Goal: Communication & Community: Answer question/provide support

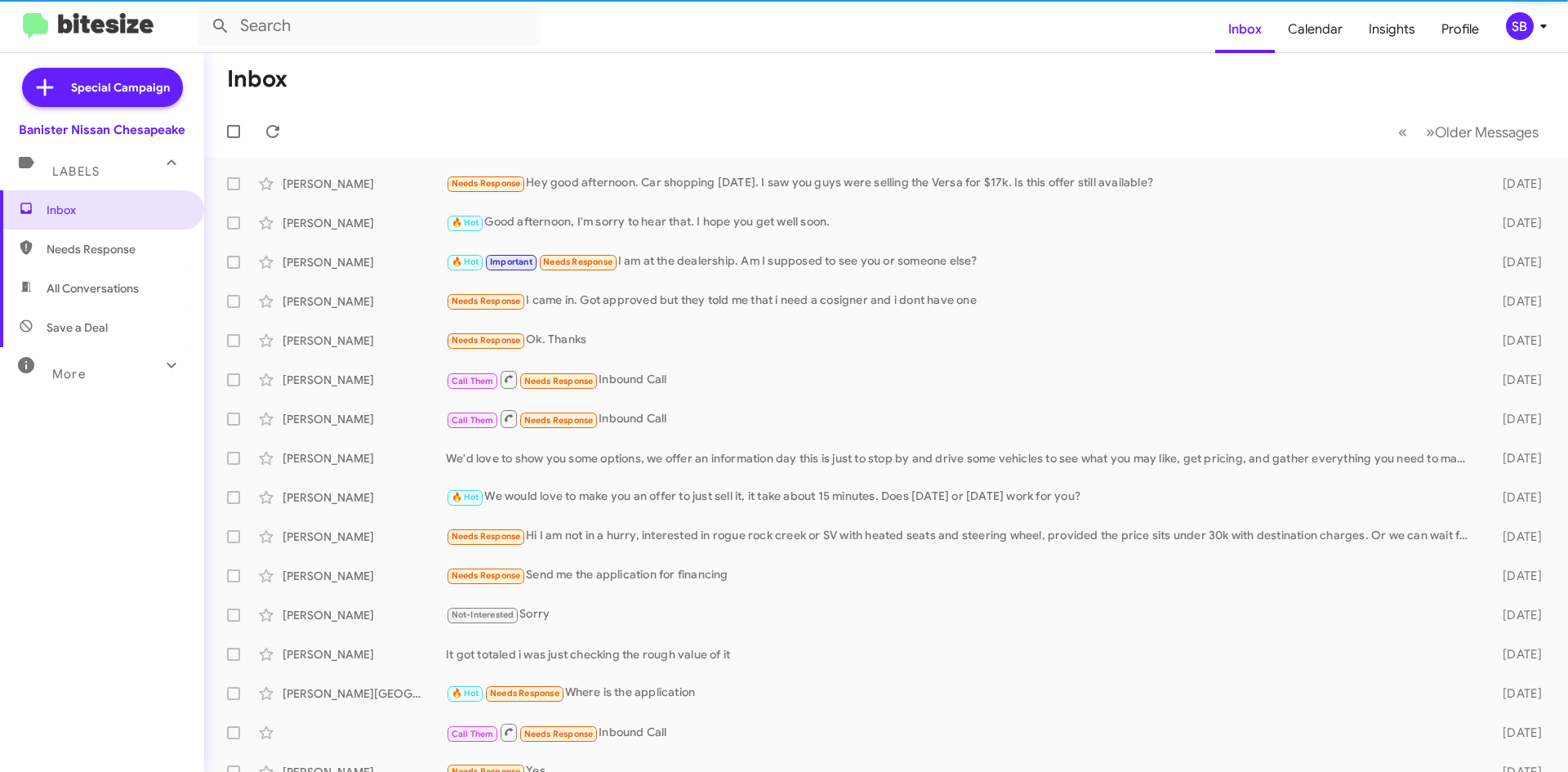
click at [80, 253] on span "Needs Response" at bounding box center [116, 249] width 139 height 16
type input "in:needs-response"
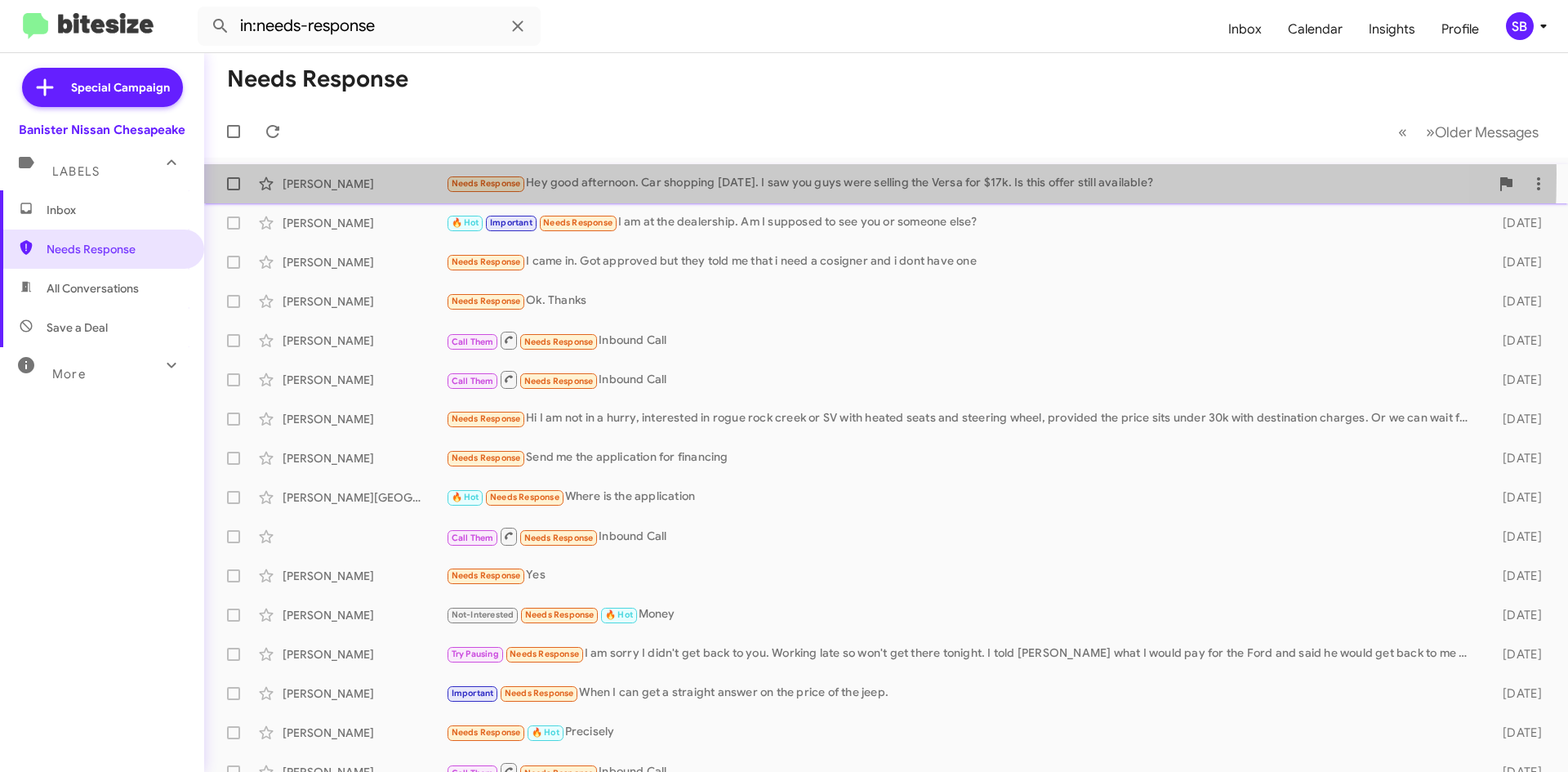
click at [683, 173] on div "[PERSON_NAME] Needs Response Hey good afternoon. Car shopping [DATE]. I saw you…" at bounding box center [885, 183] width 1338 height 33
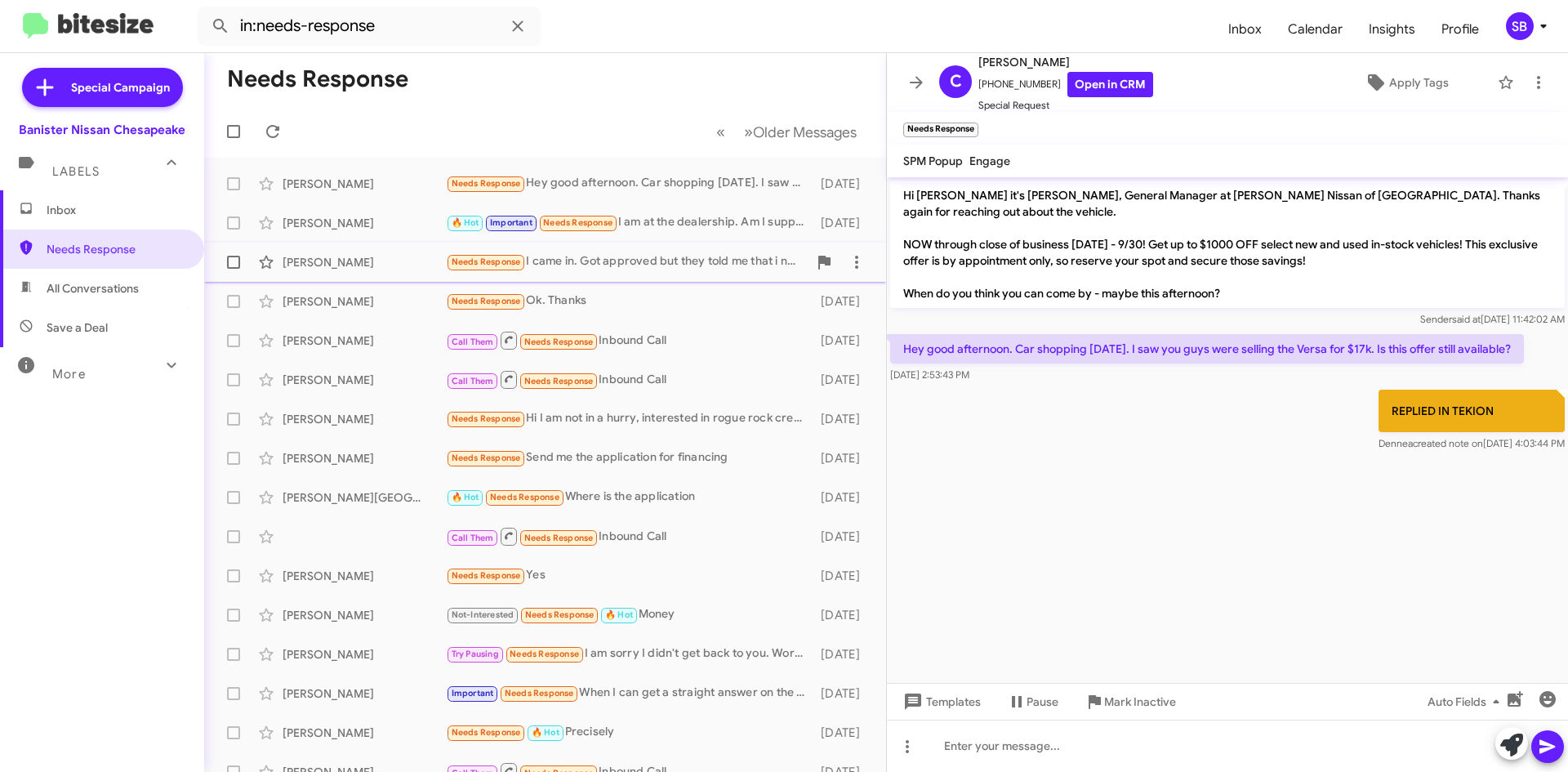
click at [700, 247] on div "[PERSON_NAME] Needs Response I came in. Got approved but they told me that i ne…" at bounding box center [545, 262] width 655 height 33
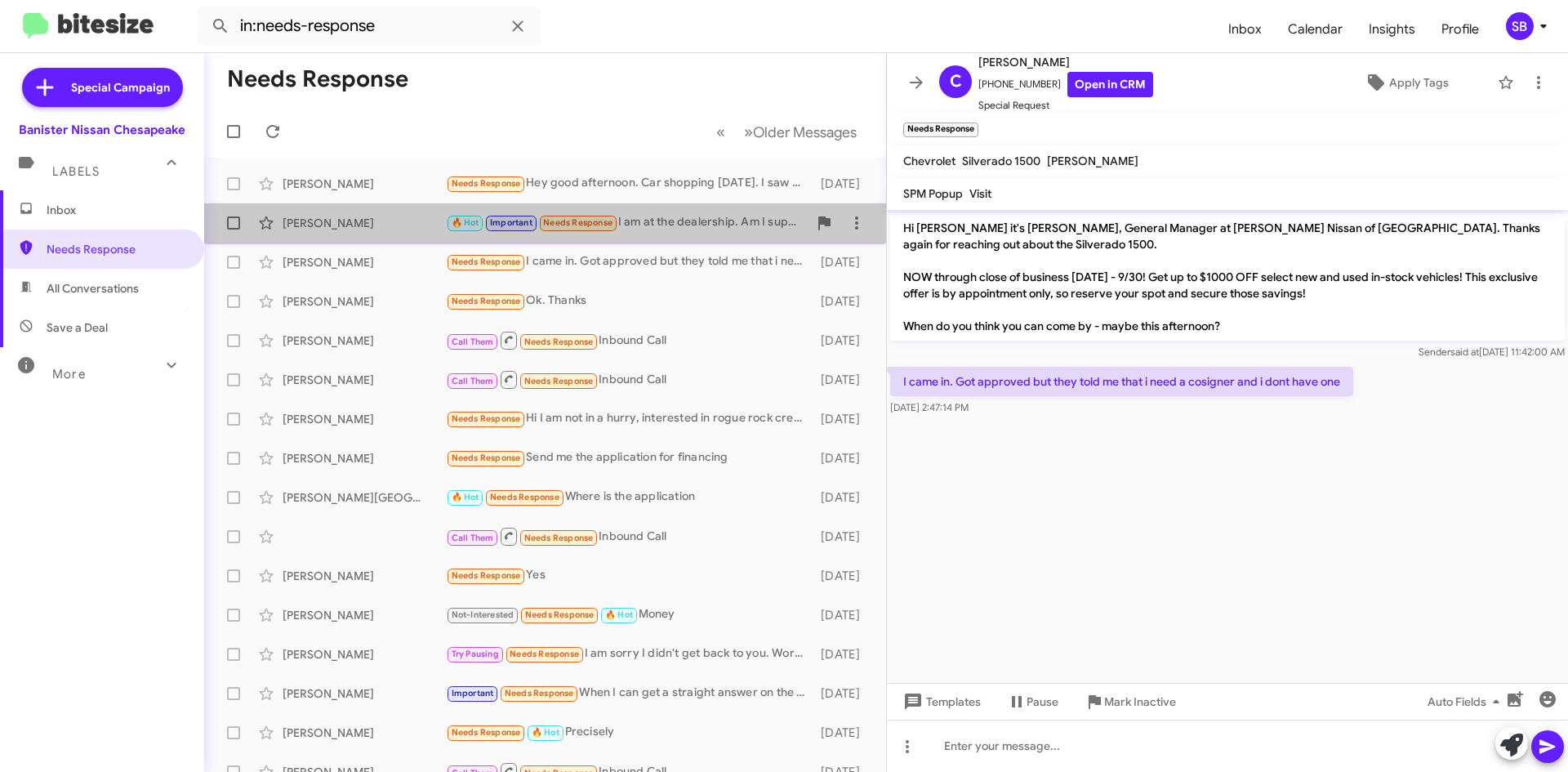
click at [695, 224] on div "🔥 Hot Important Needs Response I am at the dealership. Am I supposed to see you…" at bounding box center [626, 223] width 361 height 19
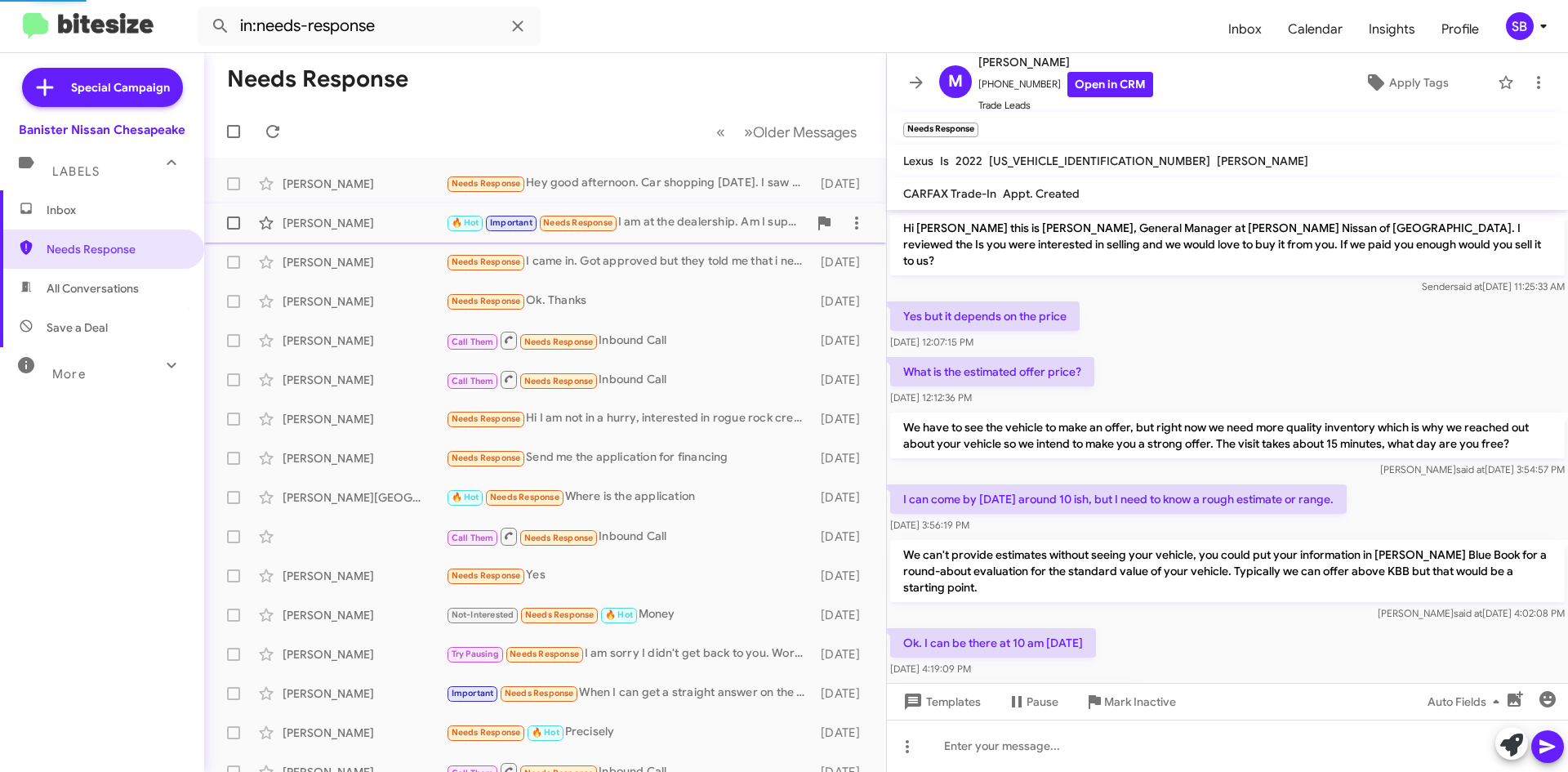
scroll to position [189, 0]
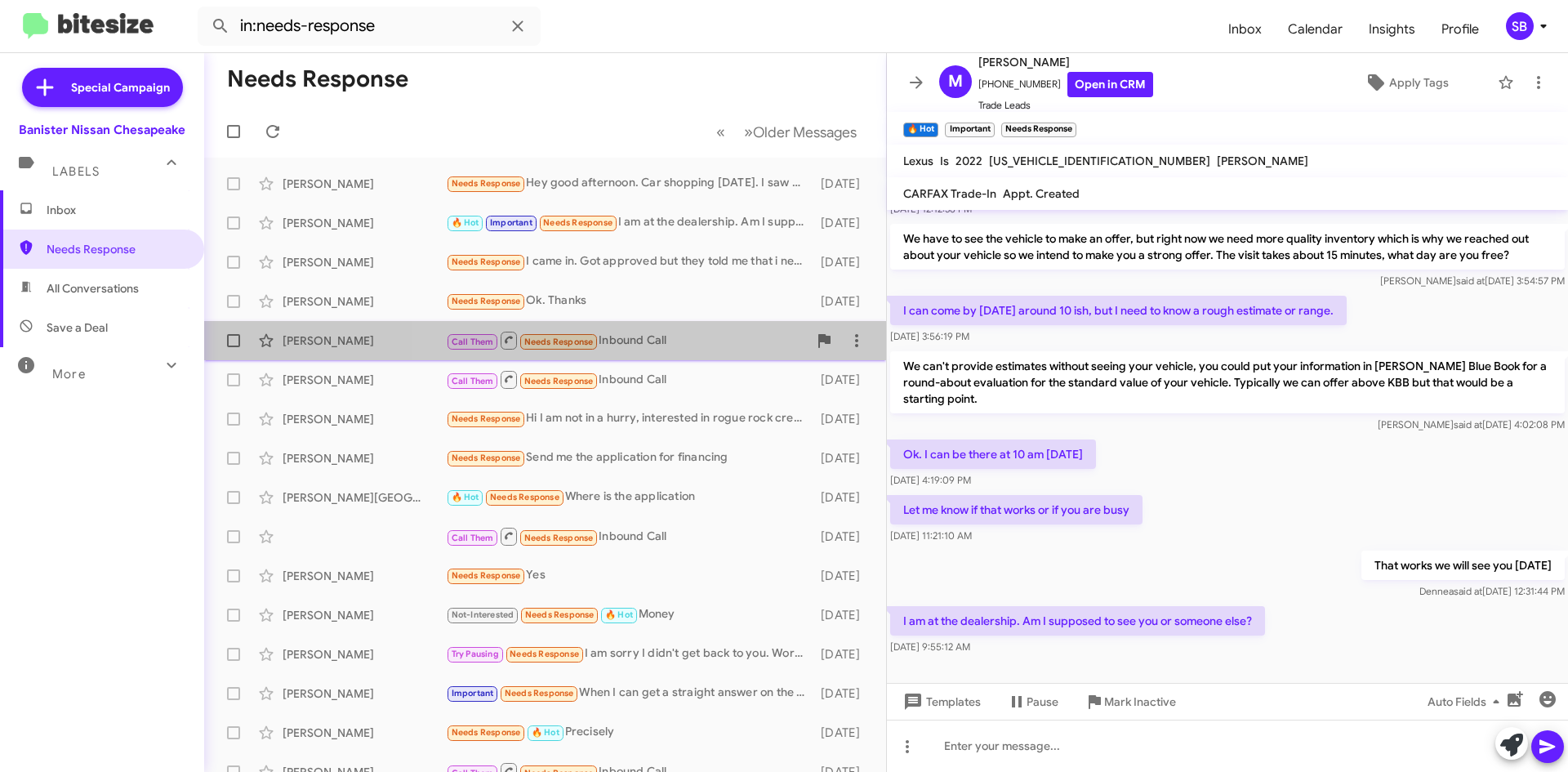
click at [686, 339] on div "Call Them Needs Response Inbound Call" at bounding box center [626, 340] width 361 height 21
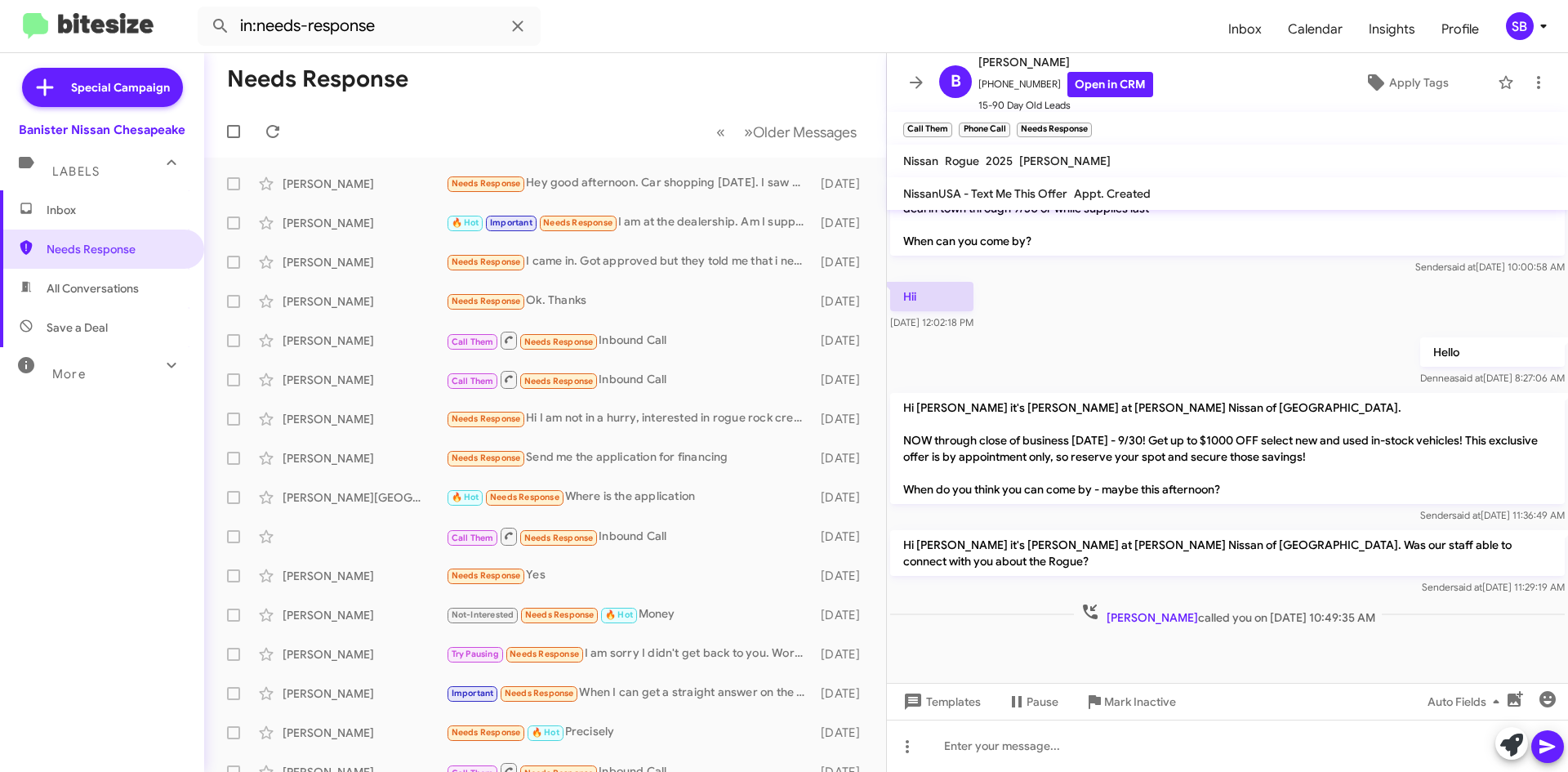
scroll to position [1164, 0]
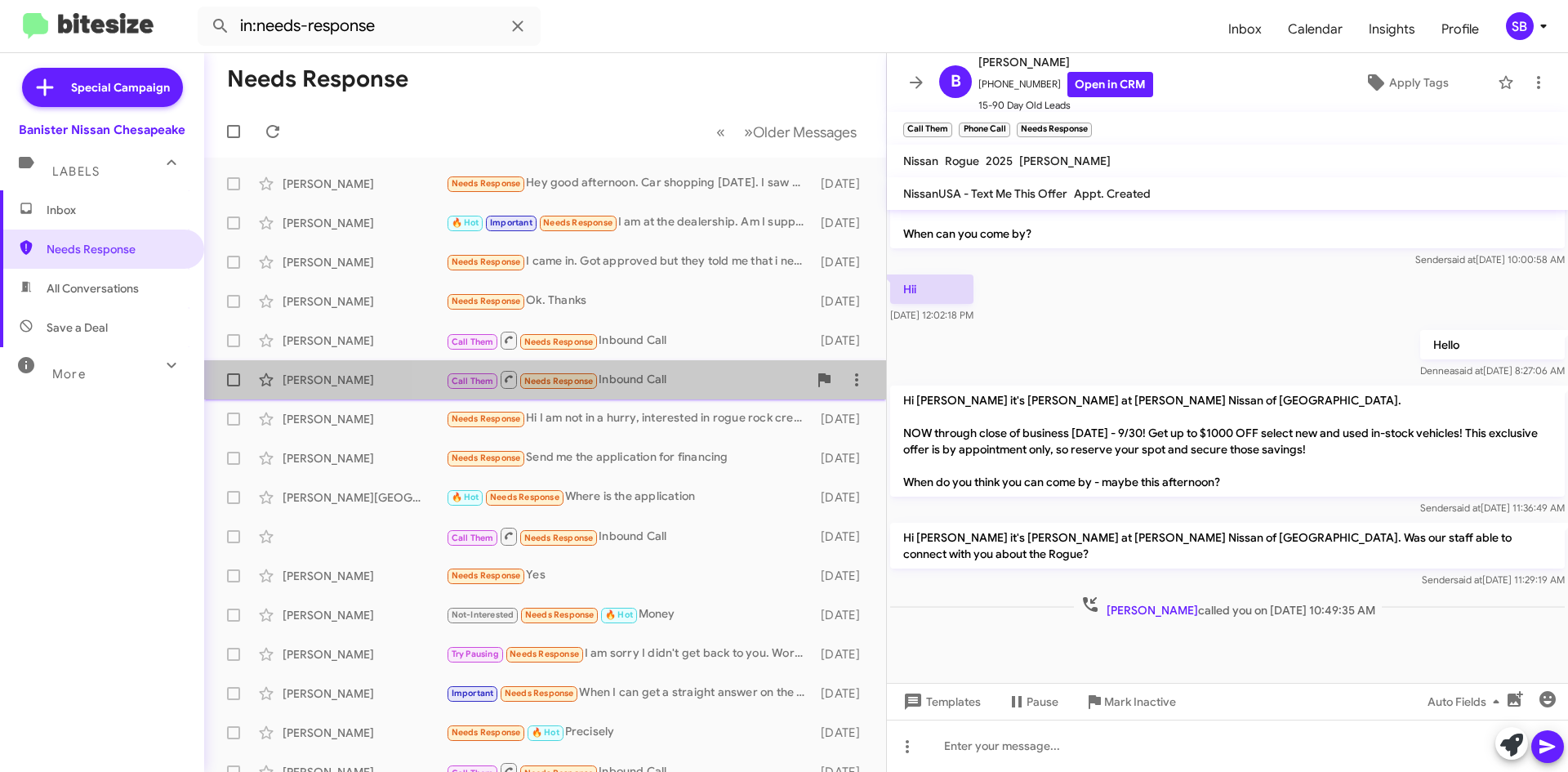
click at [675, 378] on div "Call Them Needs Response Inbound Call" at bounding box center [626, 379] width 361 height 21
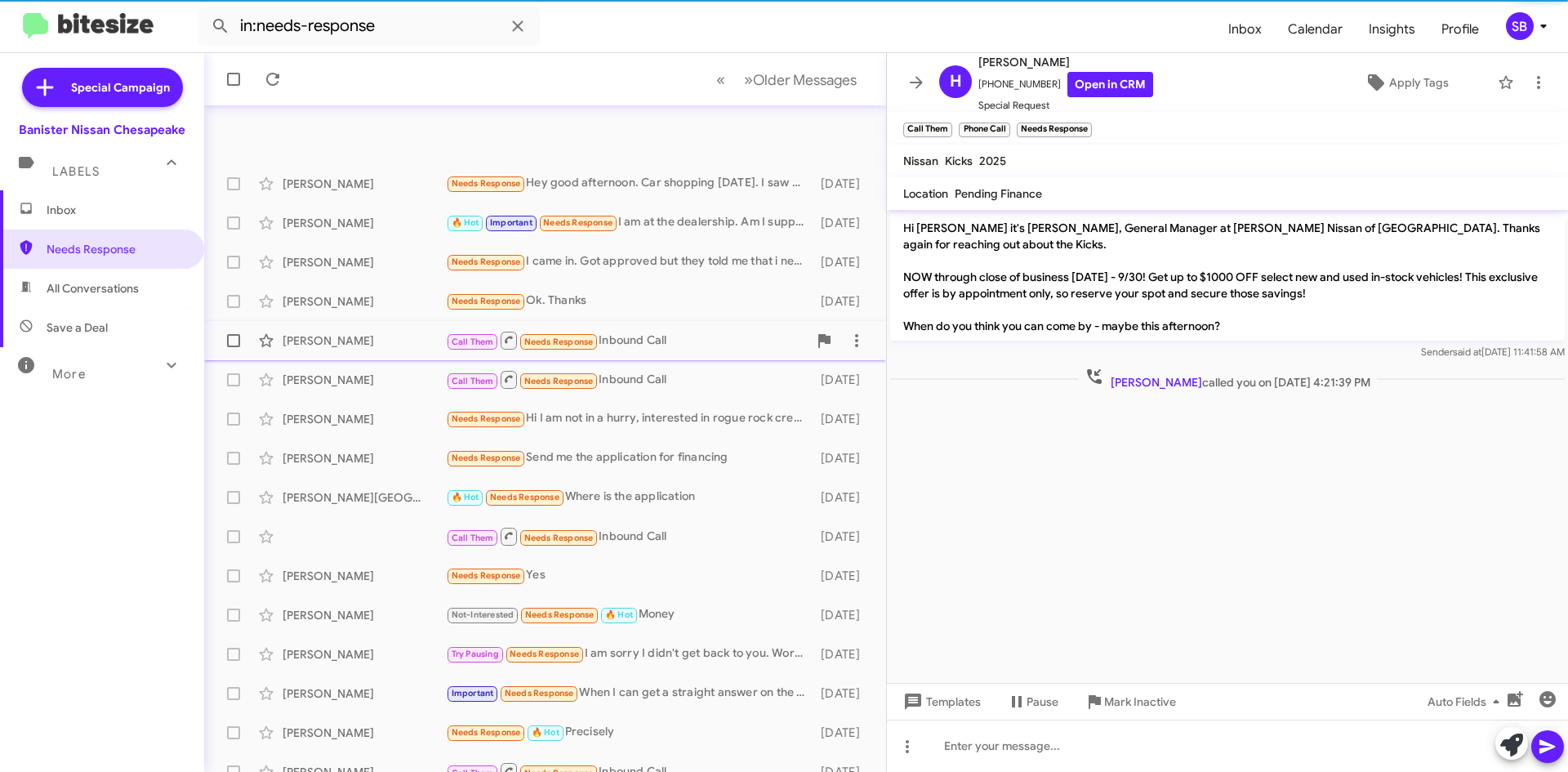
scroll to position [163, 0]
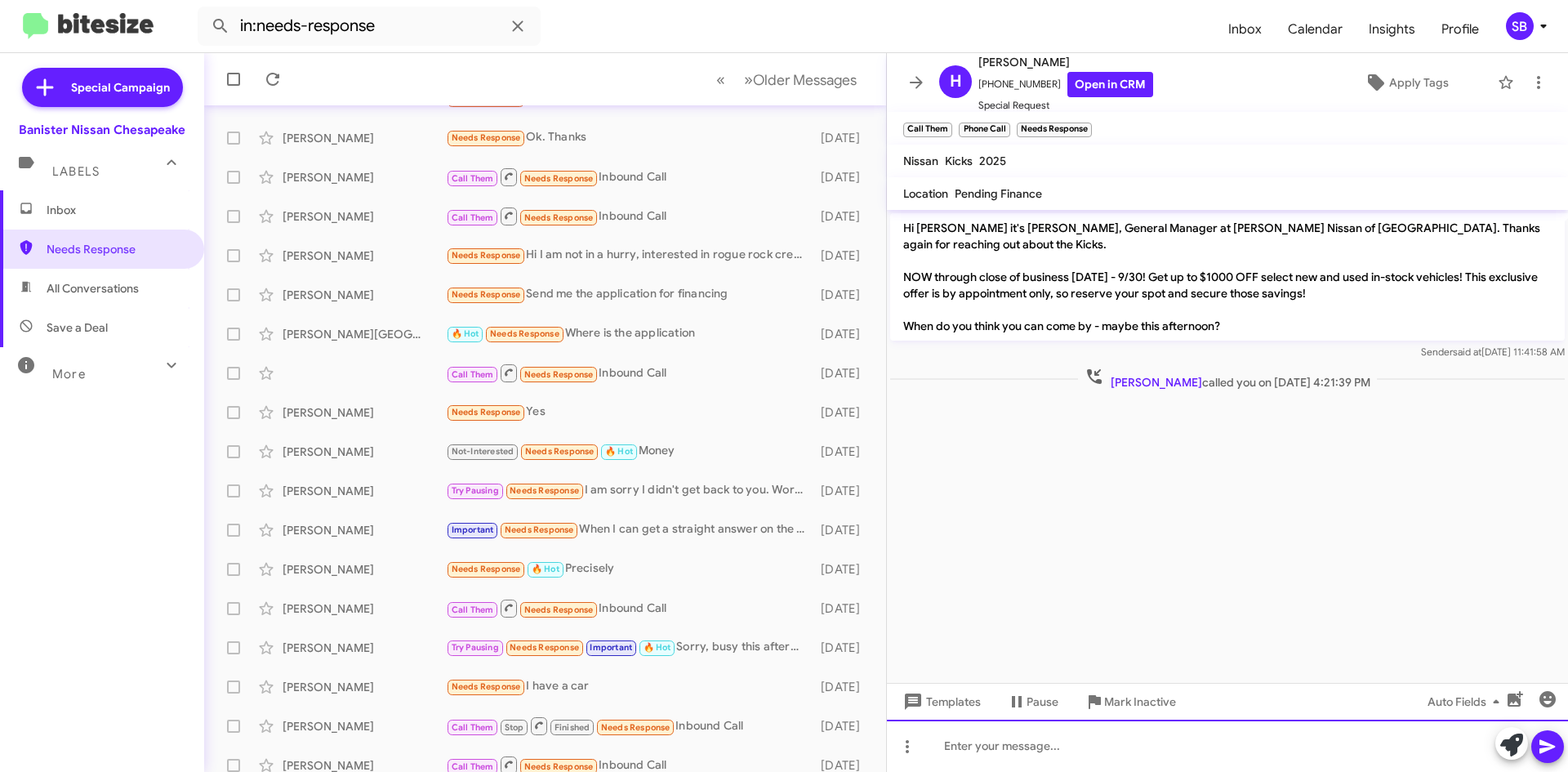
click at [1028, 744] on div at bounding box center [1227, 746] width 681 height 53
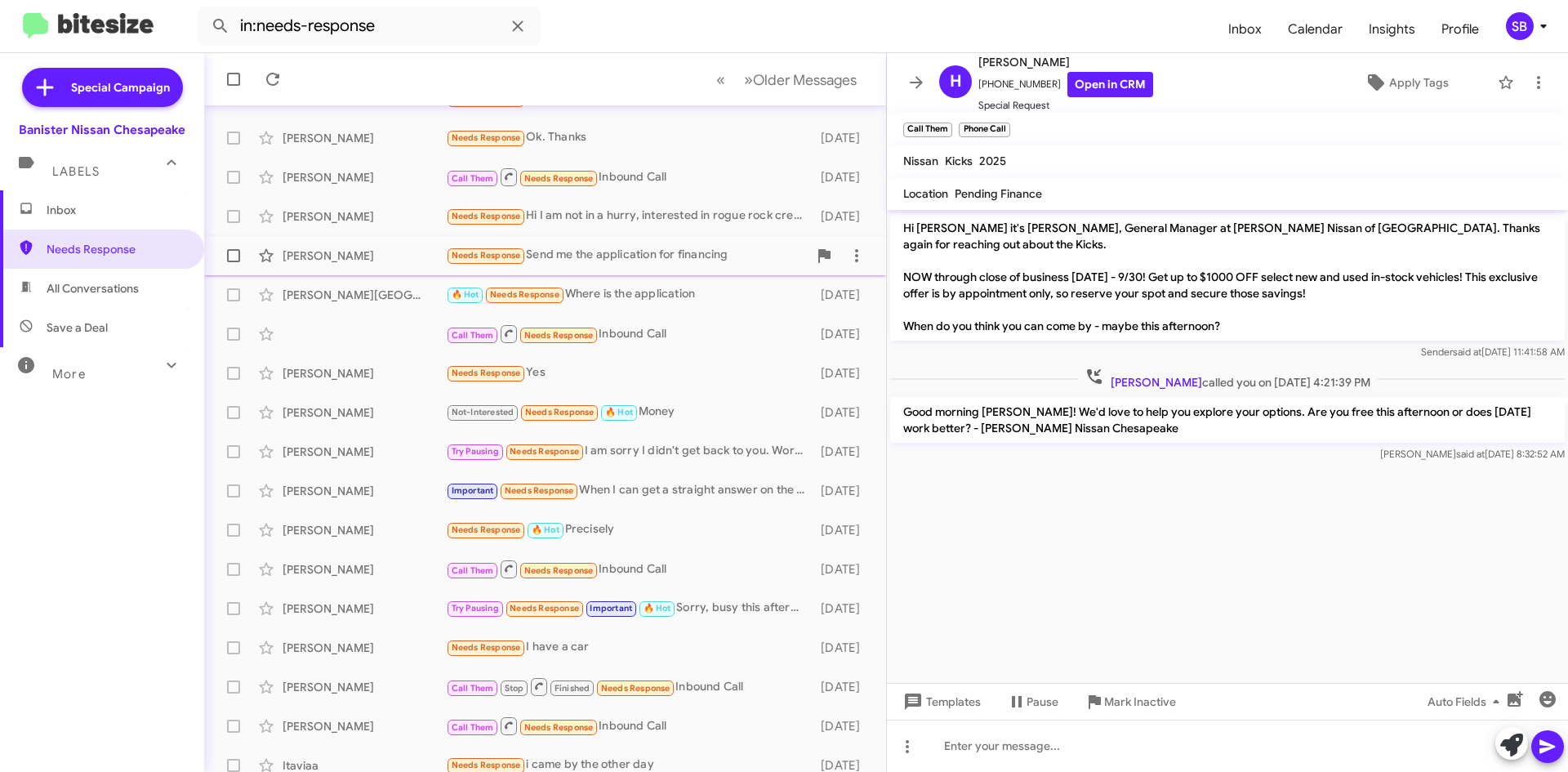
click at [644, 263] on div "Needs Response Send me the application for financing" at bounding box center [626, 255] width 361 height 19
